Goal: Information Seeking & Learning: Learn about a topic

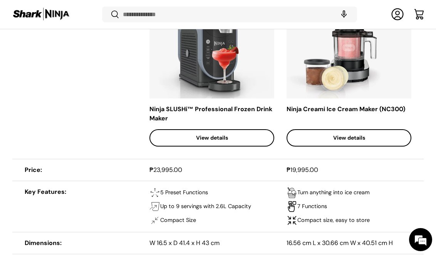
scroll to position [431, 0]
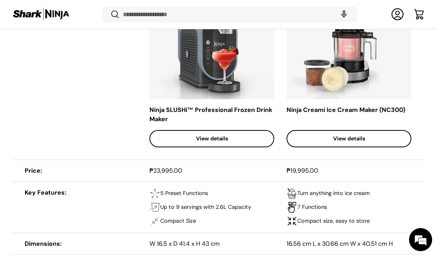
click at [321, 144] on link "View details" at bounding box center [348, 138] width 125 height 17
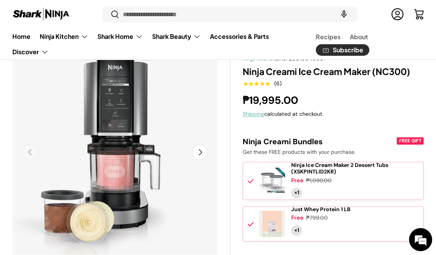
scroll to position [96, 0]
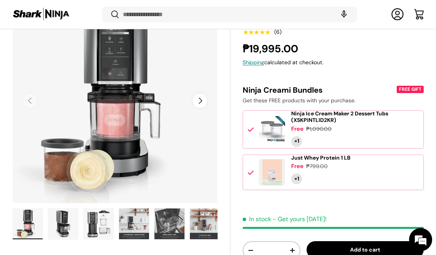
click at [196, 99] on button "Next" at bounding box center [200, 101] width 16 height 16
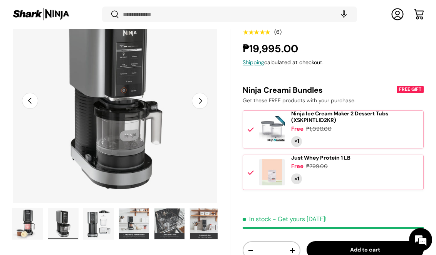
click at [196, 99] on button "Next" at bounding box center [200, 101] width 16 height 16
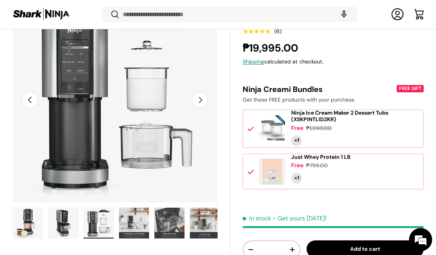
scroll to position [95, 0]
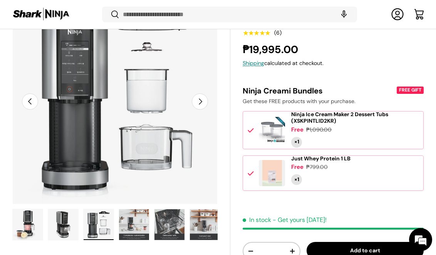
click at [199, 99] on button "Next" at bounding box center [200, 101] width 16 height 16
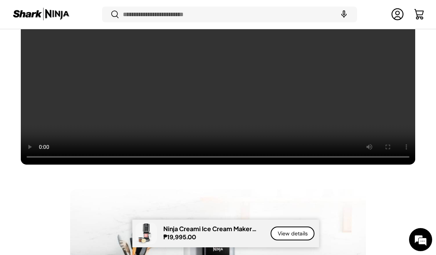
scroll to position [698, 0]
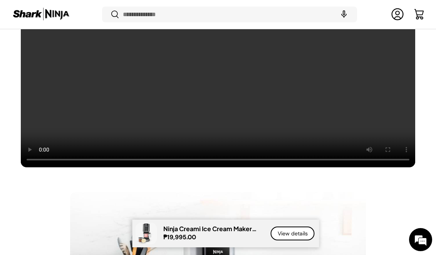
click at [218, 87] on video at bounding box center [217, 56] width 395 height 223
